Goal: Information Seeking & Learning: Learn about a topic

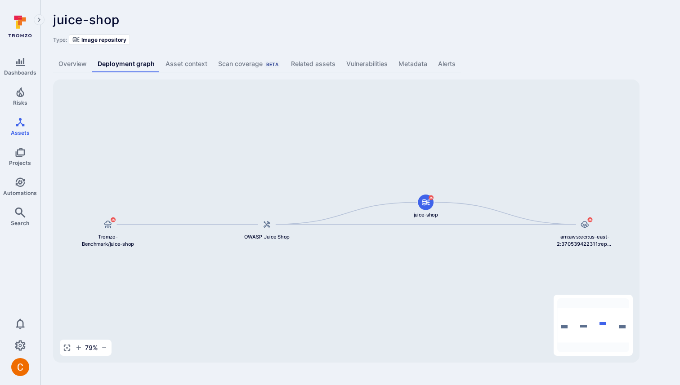
click at [364, 30] on div "juice-shop ... Show more Type: Image repository" at bounding box center [360, 29] width 614 height 32
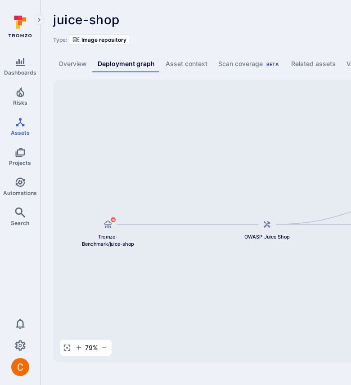
click at [240, 15] on div "juice-shop ... Show more" at bounding box center [279, 20] width 453 height 14
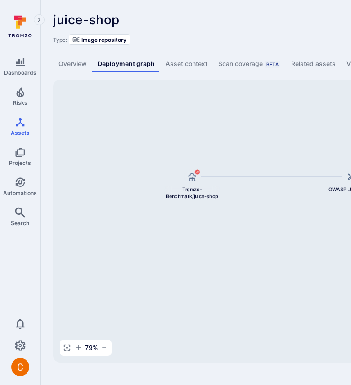
drag, startPoint x: 142, startPoint y: 196, endPoint x: 226, endPoint y: 148, distance: 96.6
click at [226, 148] on div "arn:aws:ecr:us-east-2:370539422311:repository/juice-shop/sha256:802c830cc505147…" at bounding box center [346, 221] width 586 height 283
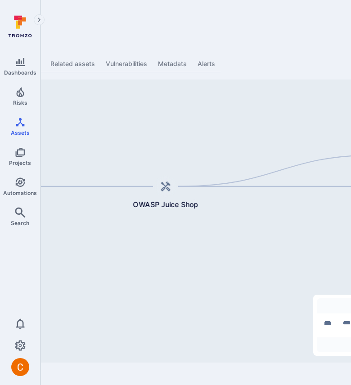
scroll to position [0, 297]
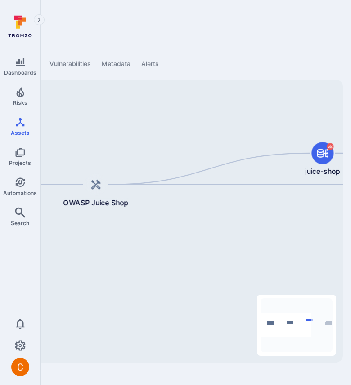
drag, startPoint x: 241, startPoint y: 239, endPoint x: 218, endPoint y: 237, distance: 23.0
click at [218, 237] on div "arn:aws:ecr:us-east-2:370539422311:repository/juice-shop/sha256:802c830cc505147…" at bounding box center [49, 221] width 586 height 283
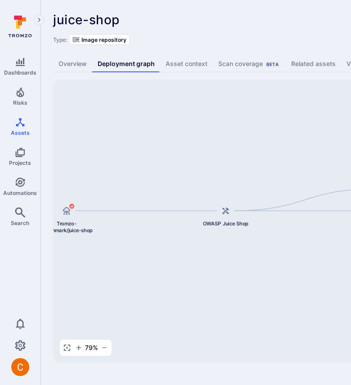
drag, startPoint x: 251, startPoint y: 161, endPoint x: 194, endPoint y: 142, distance: 59.7
click at [194, 142] on div "arn:aws:ecr:us-east-2:370539422311:repository/juice-shop/sha256:802c830cc505147…" at bounding box center [346, 221] width 586 height 283
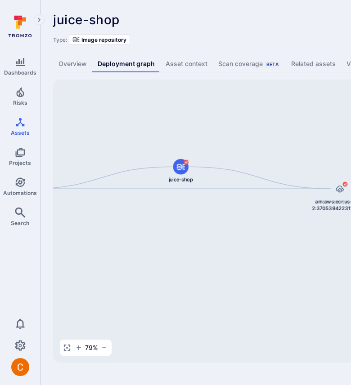
drag, startPoint x: 276, startPoint y: 152, endPoint x: 89, endPoint y: 136, distance: 188.2
click at [89, 136] on div "arn:aws:ecr:us-east-2:370539422311:repository/juice-shop/sha256:802c830cc505147…" at bounding box center [346, 221] width 586 height 283
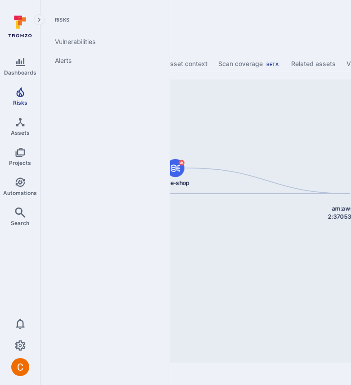
click at [22, 94] on icon "Risks" at bounding box center [20, 92] width 8 height 10
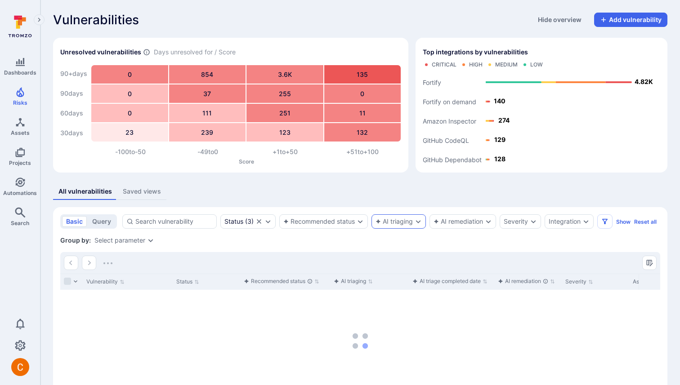
click at [350, 225] on div "AI triaging" at bounding box center [398, 221] width 54 height 14
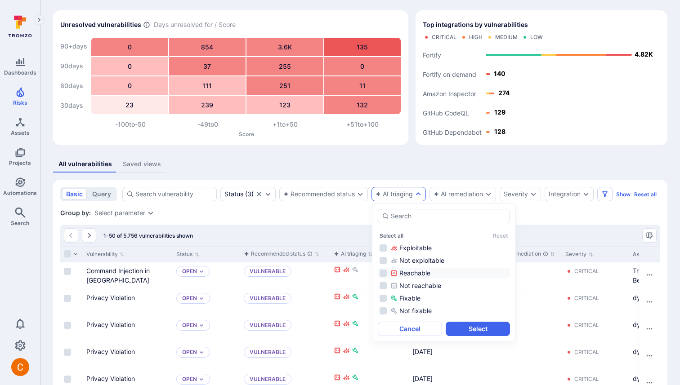
scroll to position [34, 0]
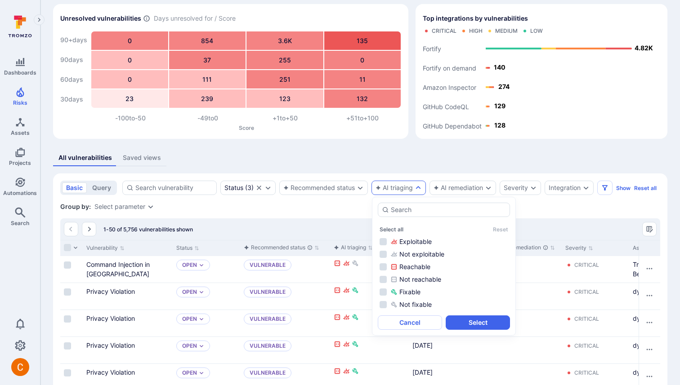
click at [350, 162] on div "All vulnerabilities Saved views" at bounding box center [360, 158] width 614 height 17
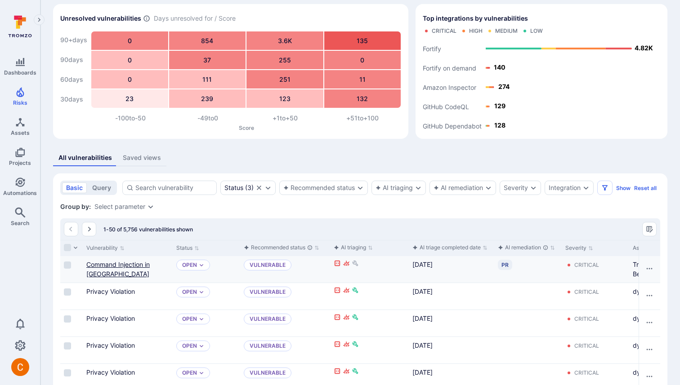
click at [136, 263] on link "Command Injection in marsdb" at bounding box center [117, 269] width 63 height 17
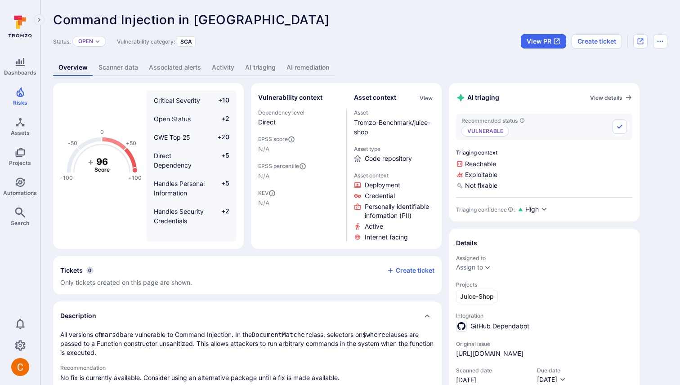
click at [350, 173] on icon at bounding box center [459, 174] width 7 height 7
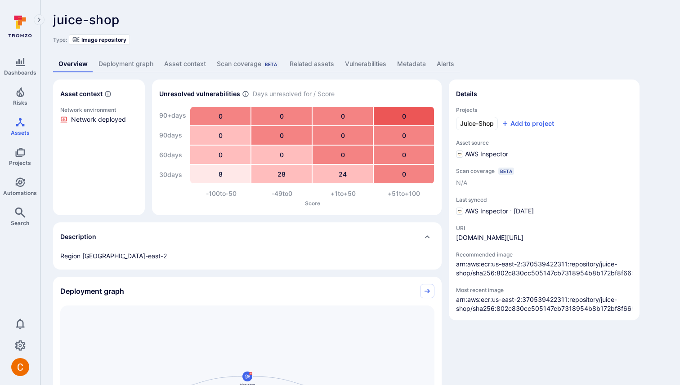
click at [111, 64] on link "Deployment graph" at bounding box center [126, 64] width 66 height 17
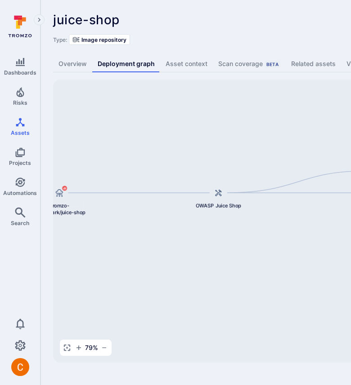
drag, startPoint x: 261, startPoint y: 133, endPoint x: 210, endPoint y: 98, distance: 61.8
click at [210, 98] on div "arn:aws:ecr:us-east-2:370539422311:repository/juice-shop/sha256:802c830cc505147…" at bounding box center [346, 221] width 586 height 283
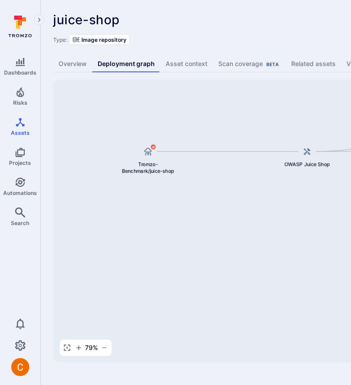
drag, startPoint x: 147, startPoint y: 173, endPoint x: 241, endPoint y: 134, distance: 101.8
click at [241, 134] on div "arn:aws:ecr:us-east-2:370539422311:repository/juice-shop/sha256:802c830cc505147…" at bounding box center [346, 221] width 586 height 283
click at [298, 25] on div "juice-shop ... Show more" at bounding box center [279, 20] width 453 height 14
click at [256, 43] on div "Type: Image repository" at bounding box center [344, 39] width 582 height 11
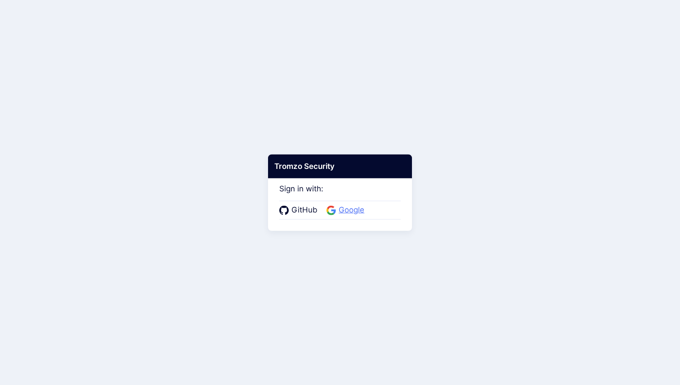
click at [350, 209] on span "Google" at bounding box center [351, 211] width 31 height 12
